Goal: Transaction & Acquisition: Purchase product/service

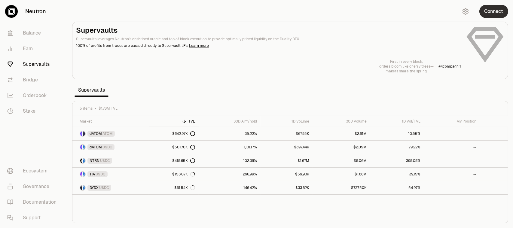
click at [486, 8] on button "Connect" at bounding box center [494, 11] width 29 height 13
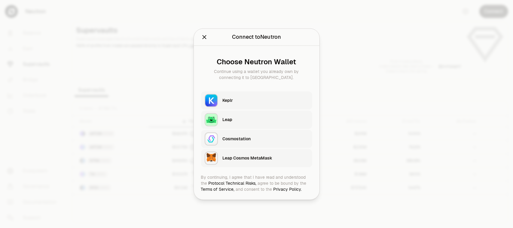
click at [272, 97] on div "Keplr" at bounding box center [266, 100] width 86 height 9
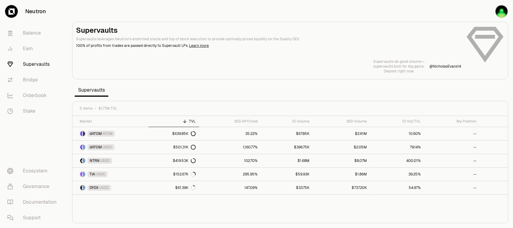
click at [102, 204] on div "Market TVL 30D APY/hold 1D Volume 30D Volume 1D Vol/TVL My Position dATOM ATOM …" at bounding box center [290, 169] width 436 height 107
click at [202, 145] on link "1,185.19%" at bounding box center [231, 147] width 62 height 13
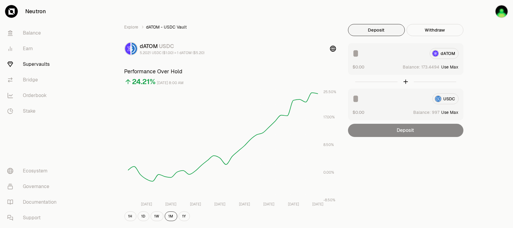
click at [446, 67] on button "Use Max" at bounding box center [450, 67] width 17 height 6
type input "**********"
